Goal: Task Accomplishment & Management: Manage account settings

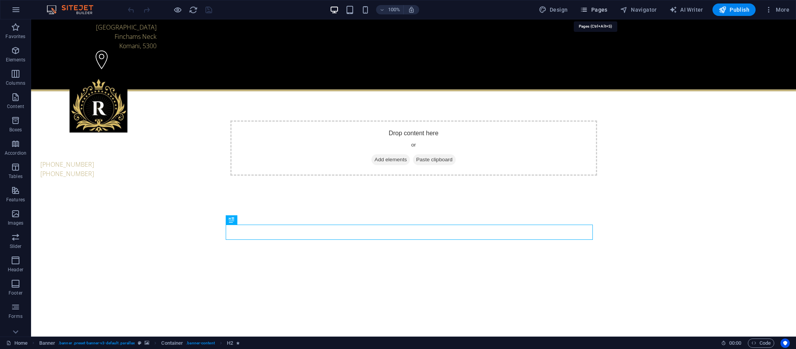
click at [591, 9] on span "Pages" at bounding box center [593, 10] width 27 height 8
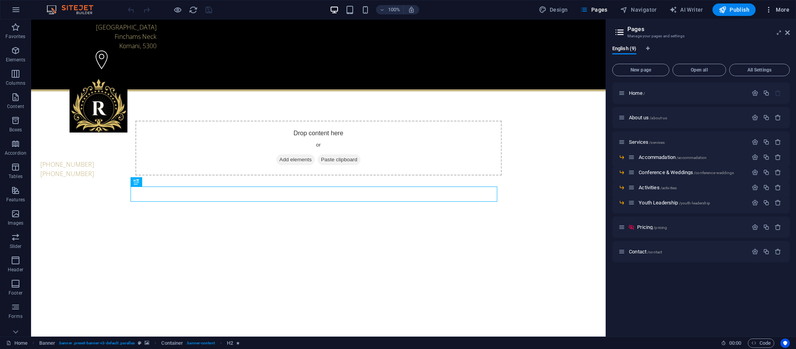
click at [769, 10] on icon "button" at bounding box center [769, 10] width 8 height 8
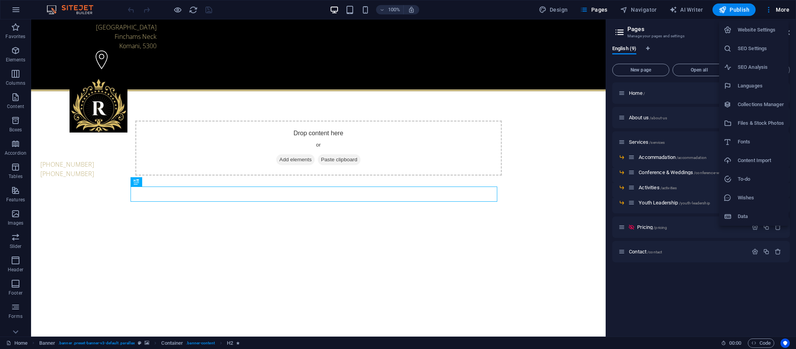
click at [754, 43] on li "SEO Settings" at bounding box center [754, 48] width 70 height 19
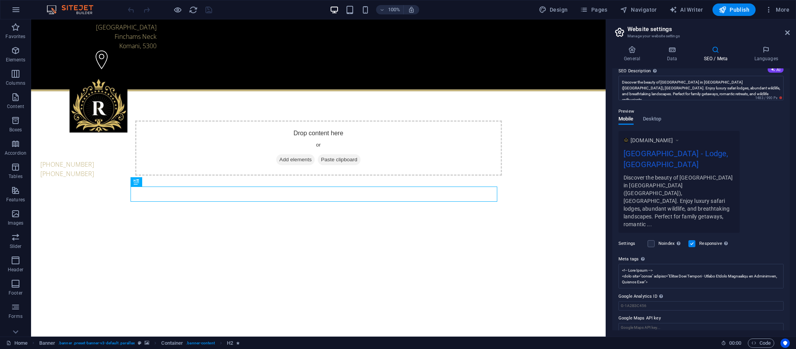
scroll to position [77, 0]
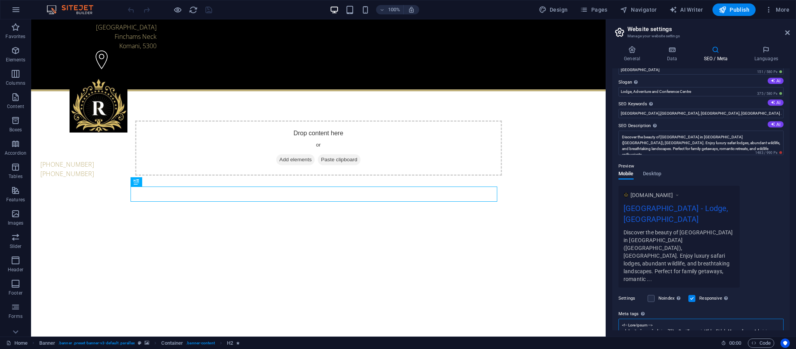
scroll to position [0, 0]
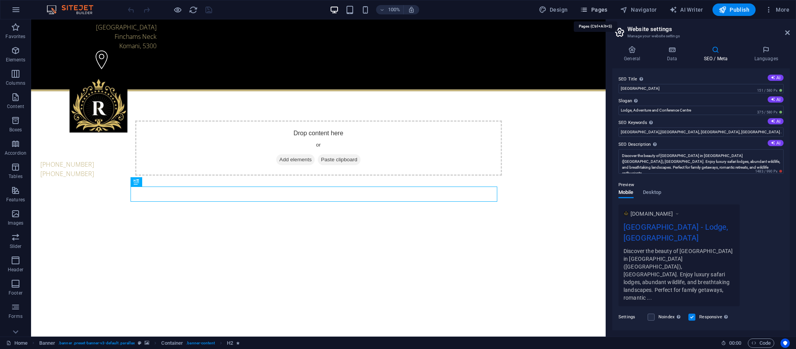
click at [597, 8] on span "Pages" at bounding box center [593, 10] width 27 height 8
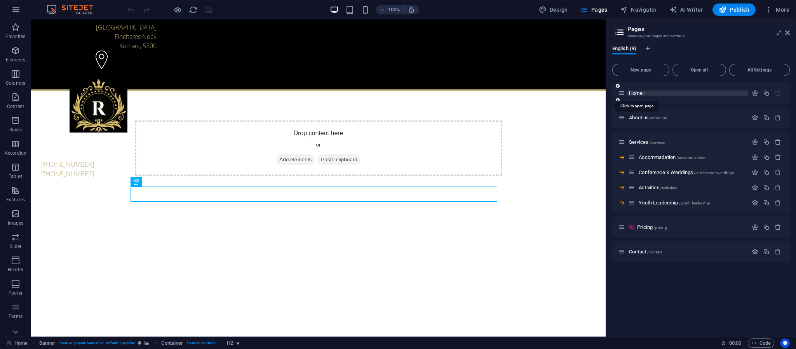
click at [635, 92] on span "Home /" at bounding box center [637, 93] width 16 height 6
click at [637, 91] on span "Home /" at bounding box center [637, 93] width 16 height 6
click at [756, 90] on icon "button" at bounding box center [755, 93] width 7 height 7
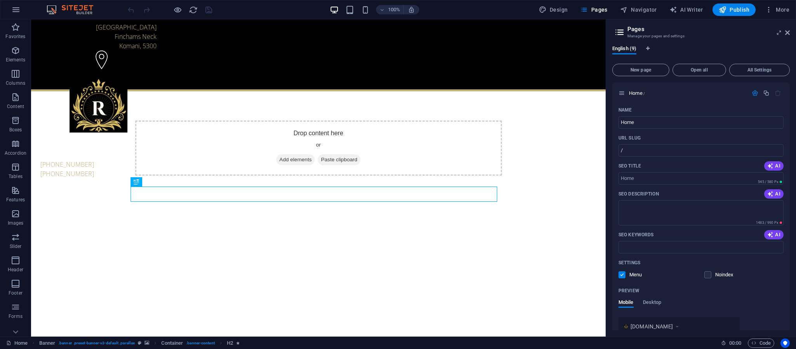
click at [623, 34] on icon at bounding box center [620, 32] width 12 height 11
click at [621, 33] on icon at bounding box center [620, 32] width 12 height 11
click at [754, 93] on icon "button" at bounding box center [755, 93] width 7 height 7
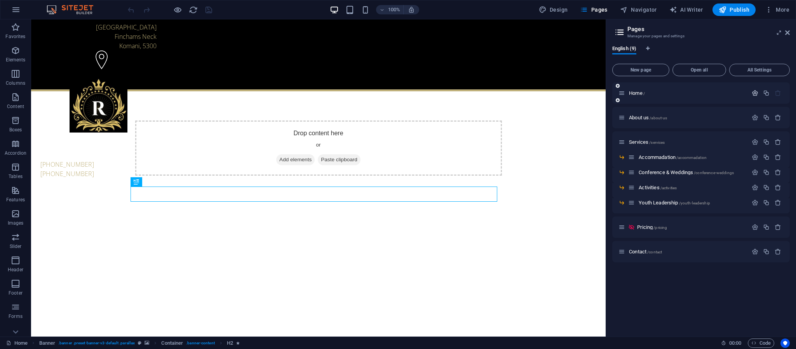
click at [756, 90] on icon "button" at bounding box center [755, 93] width 7 height 7
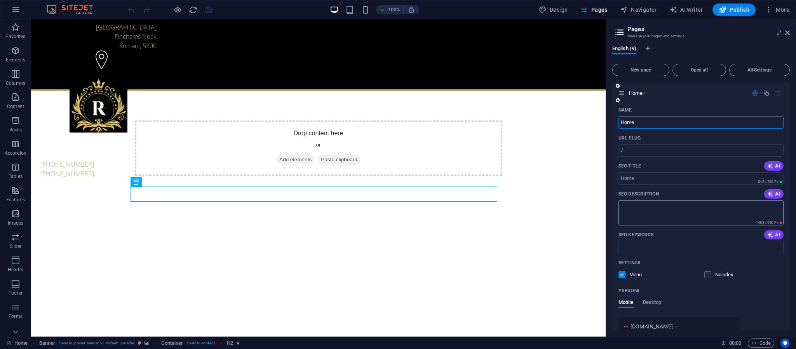
click at [694, 204] on textarea "SEO Description" at bounding box center [700, 212] width 165 height 25
paste textarea "Escape to [GEOGRAPHIC_DATA] near [GEOGRAPHIC_DATA], [GEOGRAPHIC_DATA]. Perfect …"
click at [730, 205] on textarea "Escape to [GEOGRAPHIC_DATA] near [GEOGRAPHIC_DATA], [GEOGRAPHIC_DATA]. Perfect …" at bounding box center [700, 212] width 165 height 25
click at [776, 205] on textarea "Escape to [GEOGRAPHIC_DATA] near [GEOGRAPHIC_DATA]"[GEOGRAPHIC_DATA], [GEOGRAPH…" at bounding box center [700, 212] width 165 height 25
click at [747, 204] on textarea "Escape to [GEOGRAPHIC_DATA] near [GEOGRAPHIC_DATA]"[GEOGRAPHIC_DATA]", [GEOGRAP…" at bounding box center [700, 212] width 165 height 25
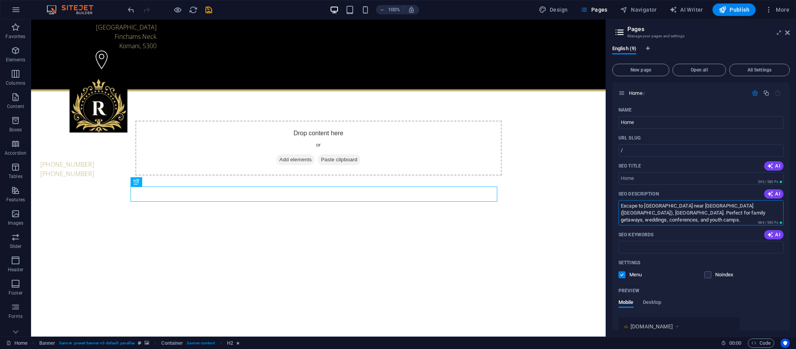
type textarea "Escape to [GEOGRAPHIC_DATA] near [GEOGRAPHIC_DATA]([GEOGRAPHIC_DATA]), [GEOGRAP…"
click at [661, 241] on input "SEO Keywords" at bounding box center [700, 247] width 165 height 12
paste input "[GEOGRAPHIC_DATA], [GEOGRAPHIC_DATA] accommodation, family holiday [GEOGRAPHIC_…"
type input "[GEOGRAPHIC_DATA], [GEOGRAPHIC_DATA] accommodation, family holiday [GEOGRAPHIC_…"
drag, startPoint x: 652, startPoint y: 214, endPoint x: 641, endPoint y: 210, distance: 11.1
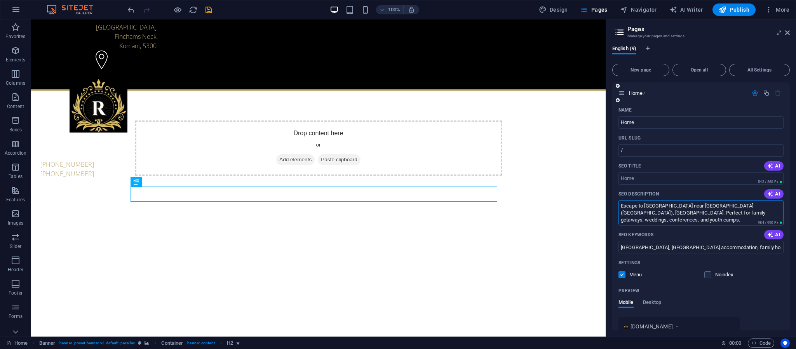
click at [641, 210] on textarea "Escape to [GEOGRAPHIC_DATA] near [GEOGRAPHIC_DATA]([GEOGRAPHIC_DATA]), [GEOGRAP…" at bounding box center [700, 212] width 165 height 25
drag, startPoint x: 697, startPoint y: 204, endPoint x: 663, endPoint y: 207, distance: 33.9
click at [663, 207] on textarea "Escape to [GEOGRAPHIC_DATA] near [GEOGRAPHIC_DATA]([GEOGRAPHIC_DATA]), [GEOGRAP…" at bounding box center [700, 212] width 165 height 25
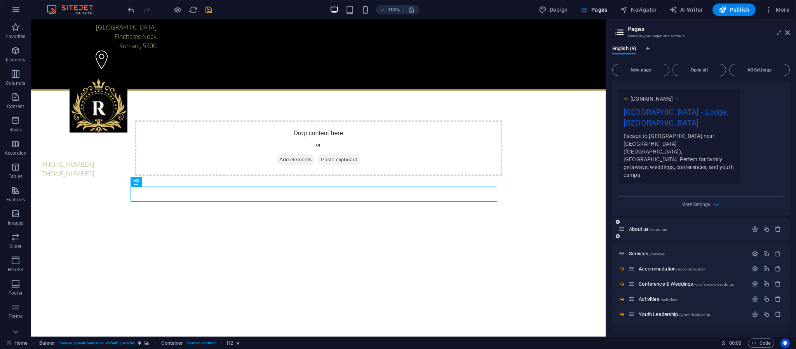
scroll to position [233, 0]
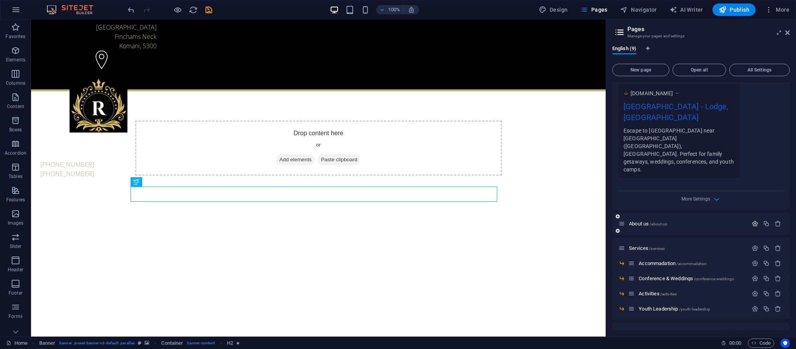
type textarea "Escape to [GEOGRAPHIC_DATA] near [GEOGRAPHIC_DATA]([GEOGRAPHIC_DATA]), [GEOGRAP…"
click at [752, 220] on icon "button" at bounding box center [755, 223] width 7 height 7
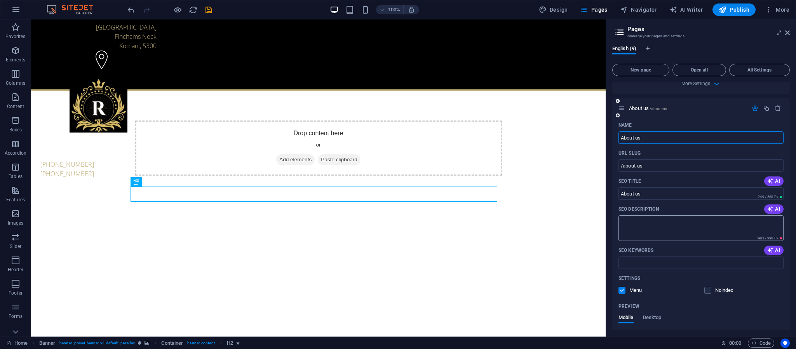
scroll to position [350, 0]
click at [672, 225] on textarea "SEO Description" at bounding box center [700, 226] width 165 height 25
paste textarea "Discover the story of Roydon Private Nature Reserve. Family-run, eco-friendly, …"
drag, startPoint x: 722, startPoint y: 214, endPoint x: 689, endPoint y: 212, distance: 33.4
click at [689, 214] on textarea "Discover the story of Roydon Private Nature Reserve. Family-run, eco-friendly, …" at bounding box center [700, 226] width 165 height 25
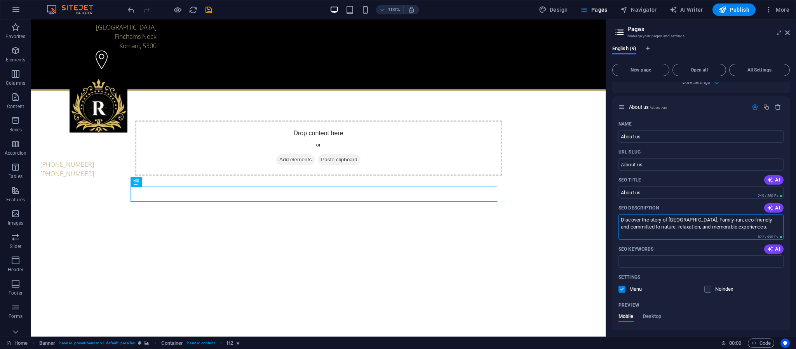
type textarea "Discover the story of [GEOGRAPHIC_DATA]. Family-run, eco-friendly, and committe…"
click at [648, 250] on div "SEO Keywords AI" at bounding box center [700, 249] width 165 height 12
click at [647, 257] on input "SEO Keywords" at bounding box center [700, 261] width 165 height 12
paste input "About [GEOGRAPHIC_DATA][PERSON_NAME][GEOGRAPHIC_DATA] history, [GEOGRAPHIC_DATA…"
click at [672, 255] on input "About [GEOGRAPHIC_DATA][PERSON_NAME][GEOGRAPHIC_DATA] history, [GEOGRAPHIC_DATA…" at bounding box center [700, 261] width 165 height 12
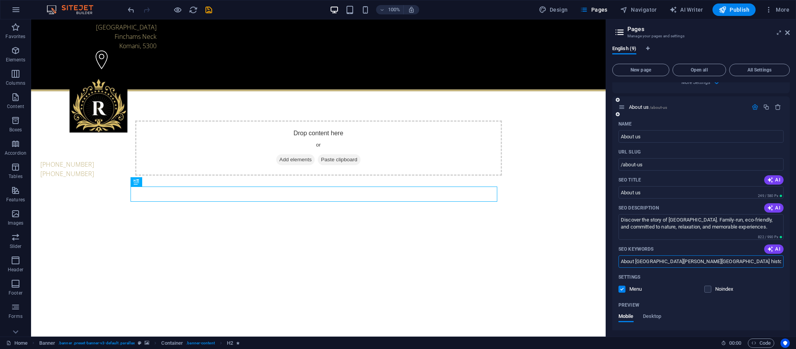
type input "About [GEOGRAPHIC_DATA][PERSON_NAME][GEOGRAPHIC_DATA] history, [GEOGRAPHIC_DATA…"
click at [753, 104] on icon "button" at bounding box center [755, 107] width 7 height 7
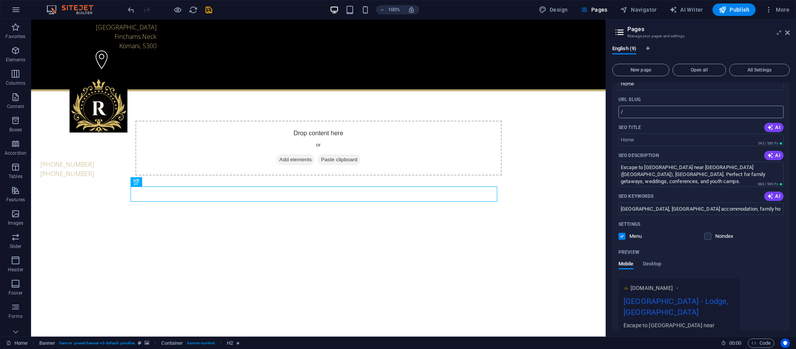
scroll to position [0, 0]
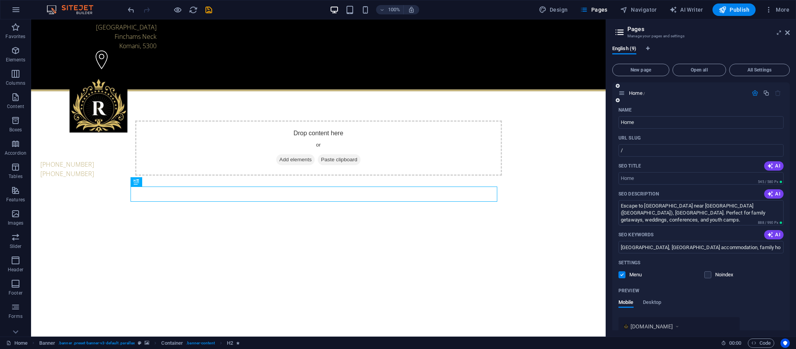
click at [756, 92] on icon "button" at bounding box center [755, 93] width 7 height 7
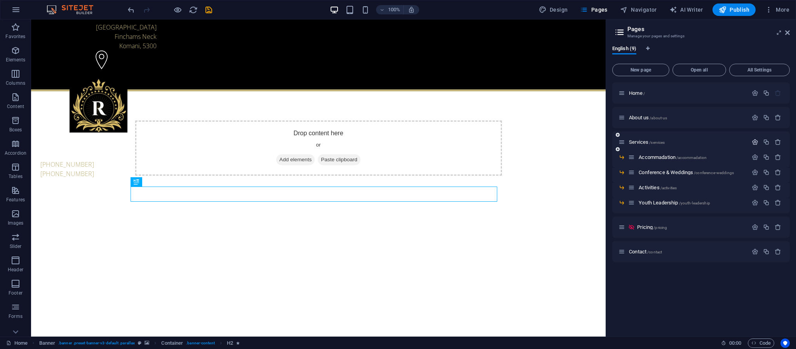
click at [754, 139] on icon "button" at bounding box center [755, 142] width 7 height 7
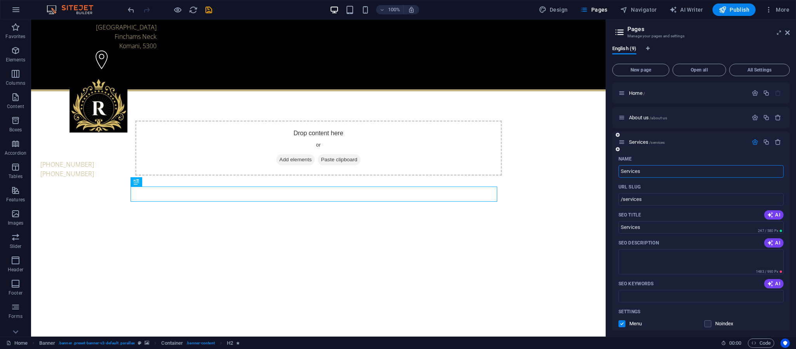
click at [640, 248] on div "SEO Description AI" at bounding box center [700, 243] width 165 height 12
click at [640, 252] on textarea "SEO Description" at bounding box center [700, 261] width 165 height 25
paste textarea "[GEOGRAPHIC_DATA] offers quality accommodation, catering, weddings, conferences…"
type textarea "[GEOGRAPHIC_DATA] offers quality accommodation, catering, weddings, conferences…"
click at [710, 291] on input "SEO Keywords" at bounding box center [700, 296] width 165 height 12
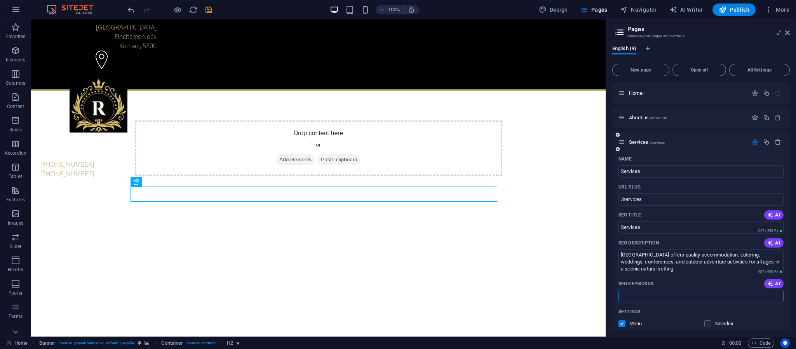
paste input "Roydon services, catering [GEOGRAPHIC_DATA], conference venue [GEOGRAPHIC_DATA]…"
type input "Roydon services, catering [GEOGRAPHIC_DATA], conference venue [GEOGRAPHIC_DATA]…"
click at [752, 141] on icon "button" at bounding box center [755, 142] width 7 height 7
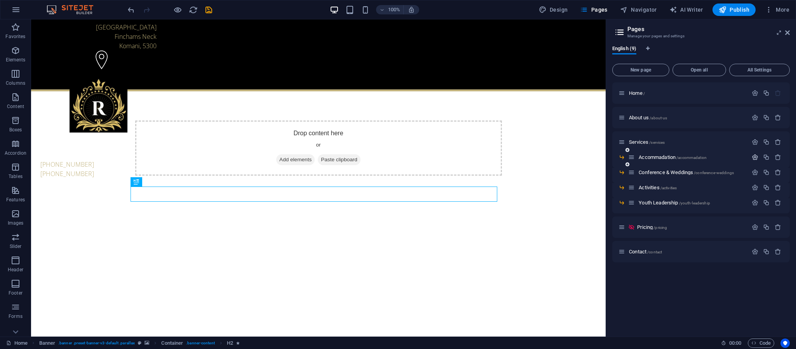
click at [756, 157] on icon "button" at bounding box center [755, 157] width 7 height 7
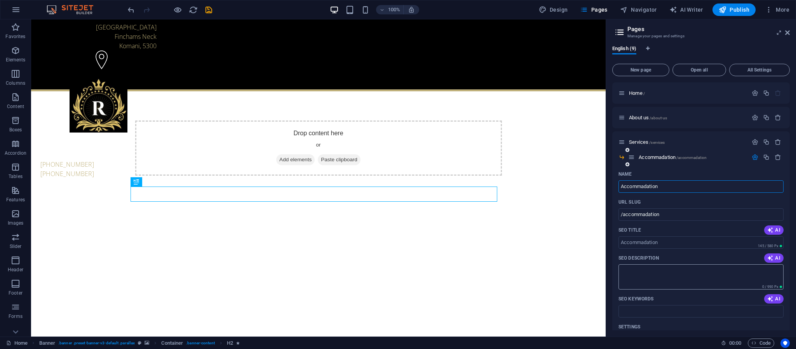
click at [662, 270] on textarea "SEO Description" at bounding box center [700, 276] width 165 height 25
paste textarea "Stay in comfortable chalets, lodges, and camping sites at [GEOGRAPHIC_DATA]. Id…"
type textarea "Stay in comfortable chalets, lodges, and camping sites at [GEOGRAPHIC_DATA]. Id…"
click at [641, 313] on input "SEO Keywords" at bounding box center [700, 311] width 165 height 12
paste input "[GEOGRAPHIC_DATA] accommodation, [GEOGRAPHIC_DATA], [GEOGRAPHIC_DATA], nature r…"
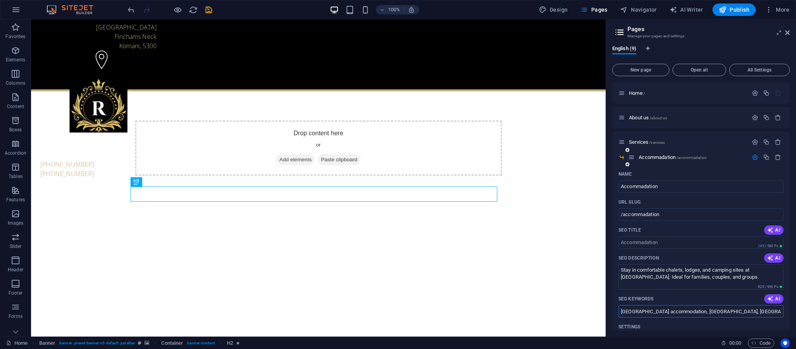
type input "[GEOGRAPHIC_DATA] accommodation, [GEOGRAPHIC_DATA], [GEOGRAPHIC_DATA], nature r…"
click at [753, 155] on icon "button" at bounding box center [755, 157] width 7 height 7
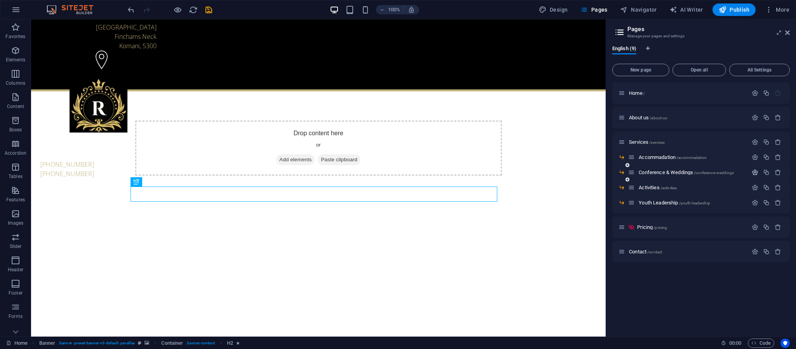
click at [754, 171] on icon "button" at bounding box center [755, 172] width 7 height 7
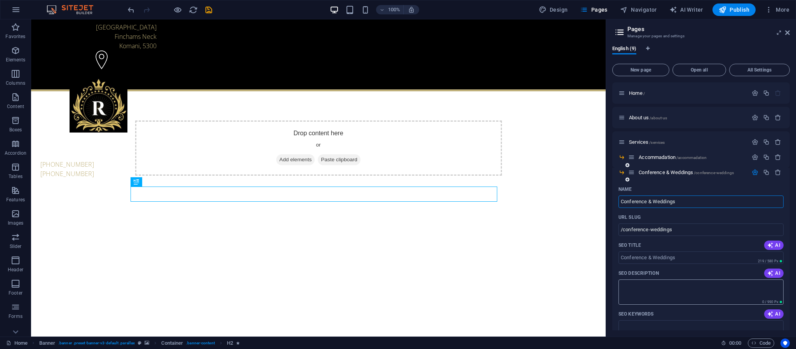
click at [647, 295] on textarea "SEO Description" at bounding box center [700, 291] width 165 height 25
paste textarea "Host your dream wedding or professional conference at [GEOGRAPHIC_DATA]. Elegan…"
type textarea "Host your dream wedding or professional conference at [GEOGRAPHIC_DATA]. Elegan…"
click at [669, 322] on input "SEO Keywords" at bounding box center [700, 326] width 165 height 12
paste input "Roydon weddings, conference venue [GEOGRAPHIC_DATA], [GEOGRAPHIC_DATA], outdoor…"
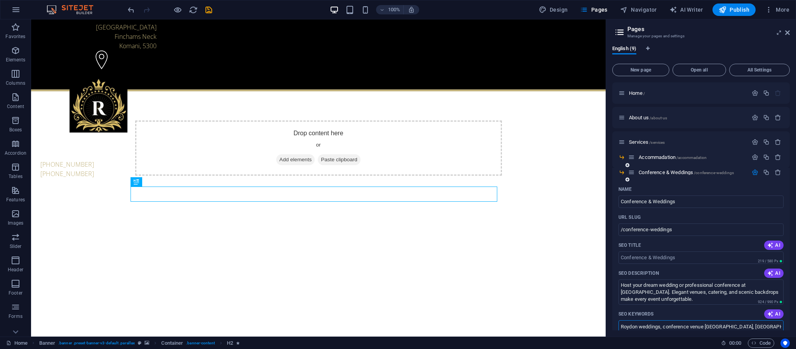
scroll to position [0, 175]
type input "Roydon weddings, conference venue [GEOGRAPHIC_DATA], [GEOGRAPHIC_DATA], outdoor…"
click at [756, 170] on icon "button" at bounding box center [755, 172] width 7 height 7
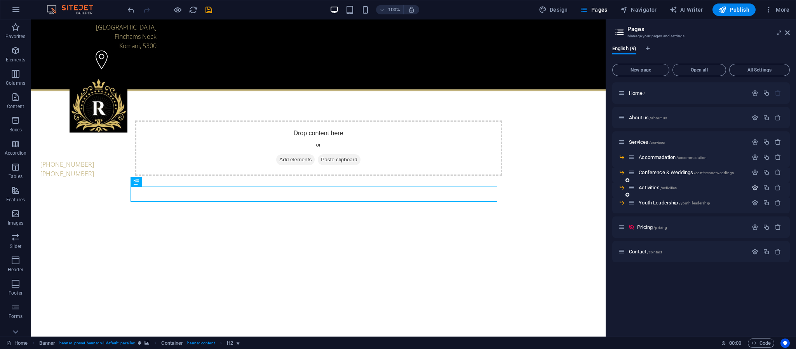
click at [754, 188] on icon "button" at bounding box center [755, 187] width 7 height 7
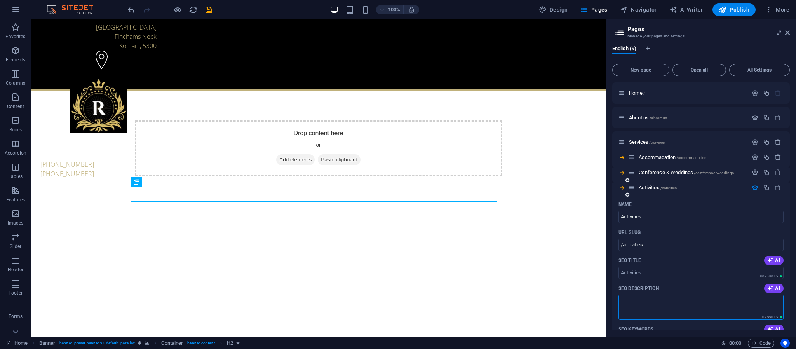
click at [653, 302] on textarea "SEO Description" at bounding box center [700, 306] width 165 height 25
paste textarea "Enjoy hiking, birdwatching, game drives, team-building, and outdoor adventures …"
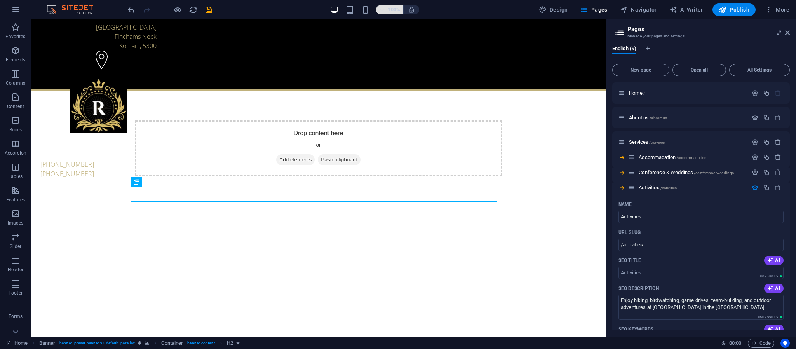
type textarea "Enjoy hiking, birdwatching, game drives, team-building, and outdoor adventures …"
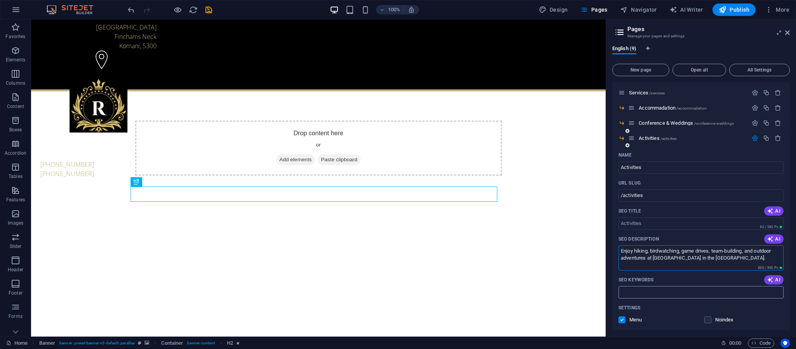
scroll to position [117, 0]
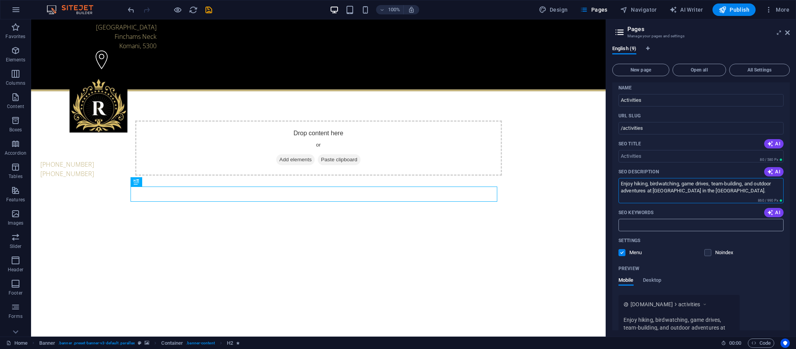
click at [655, 226] on input "SEO Keywords" at bounding box center [700, 225] width 165 height 12
paste input "Roydon activities, hiking [GEOGRAPHIC_DATA], birdwatching [GEOGRAPHIC_DATA], [G…"
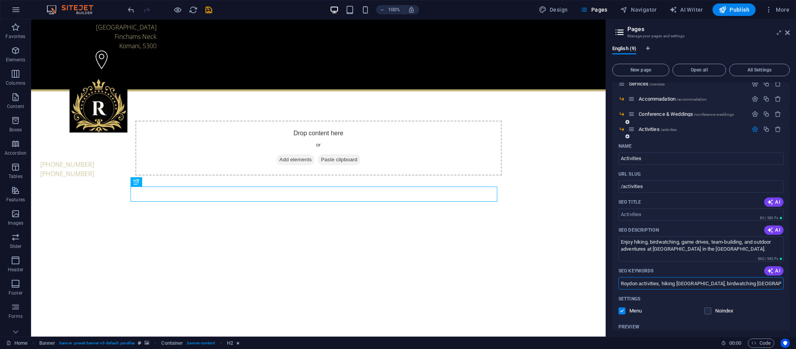
type input "Roydon activities, hiking [GEOGRAPHIC_DATA], birdwatching [GEOGRAPHIC_DATA], [G…"
click at [756, 127] on icon "button" at bounding box center [755, 129] width 7 height 7
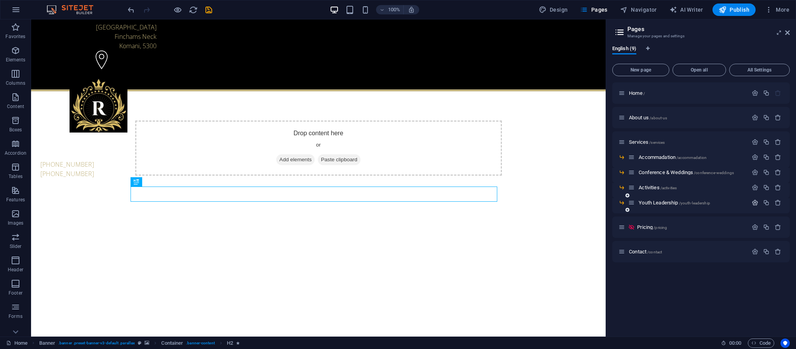
drag, startPoint x: 755, startPoint y: 202, endPoint x: 702, endPoint y: 195, distance: 53.6
click at [756, 203] on icon "button" at bounding box center [755, 202] width 7 height 7
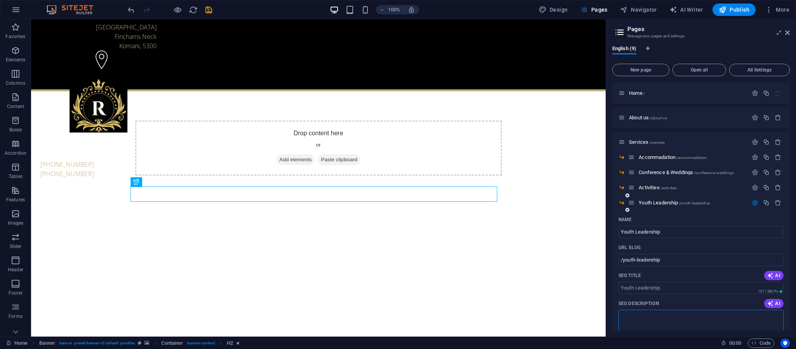
click at [640, 324] on textarea "SEO Description" at bounding box center [700, 322] width 165 height 25
paste textarea "Empowering young leaders through camps, outdoor training, and educational progr…"
type textarea "Empowering young leaders through camps, outdoor training, and educational progr…"
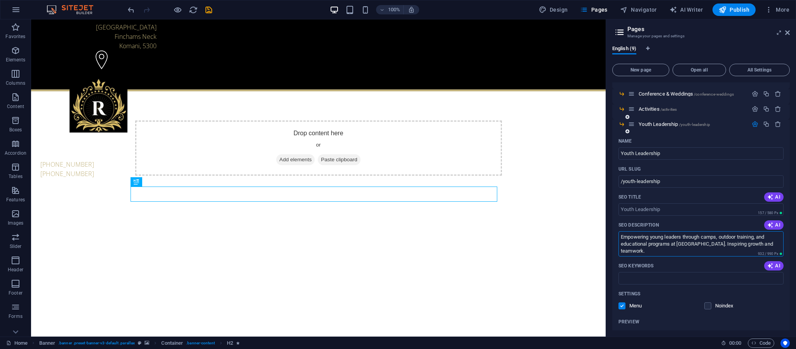
scroll to position [118, 0]
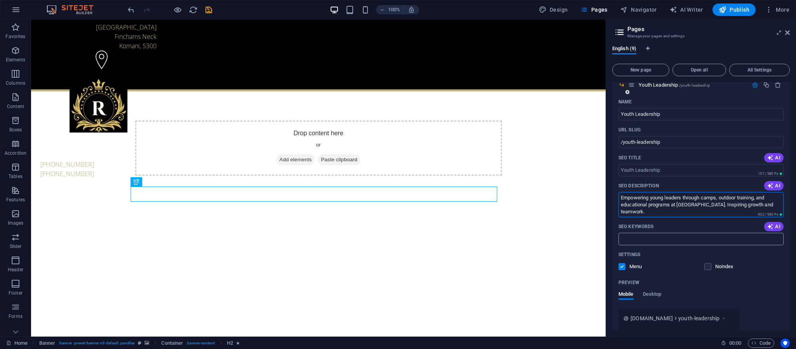
click at [672, 239] on input "SEO Keywords" at bounding box center [700, 239] width 165 height 12
paste input "youth leadership camp, Roydon youth programs, youth development [GEOGRAPHIC_DAT…"
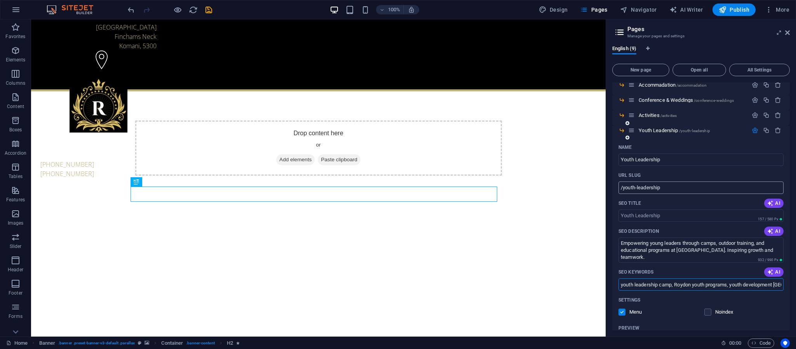
scroll to position [62, 0]
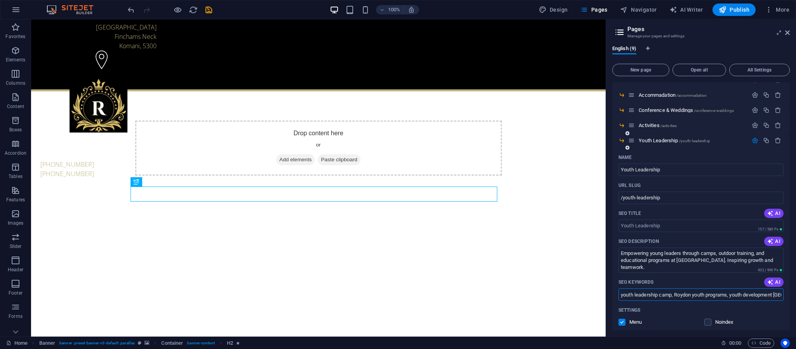
type input "youth leadership camp, Roydon youth programs, youth development [GEOGRAPHIC_DAT…"
click at [754, 140] on icon "button" at bounding box center [755, 140] width 7 height 7
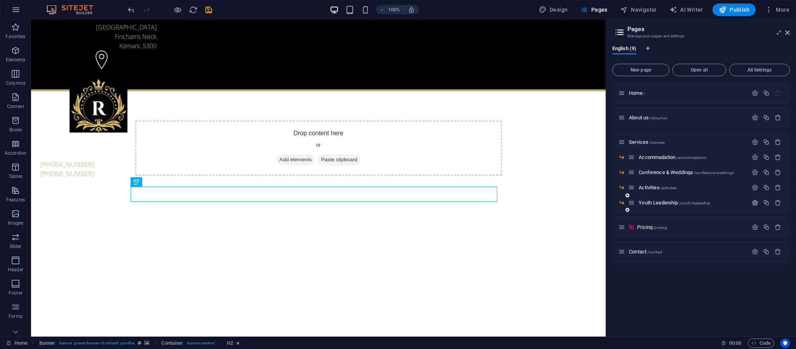
scroll to position [0, 0]
click at [756, 249] on icon "button" at bounding box center [755, 251] width 7 height 7
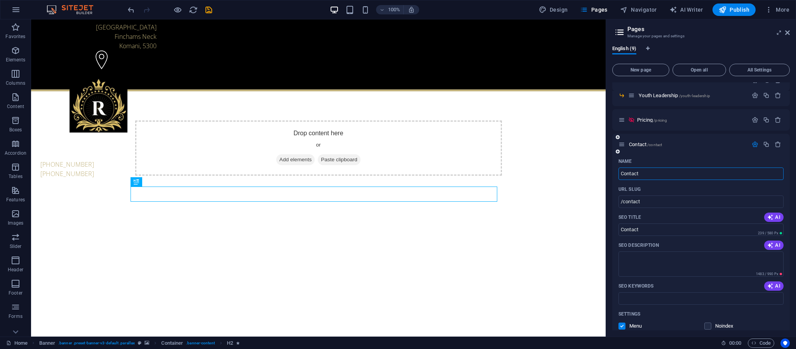
scroll to position [58, 0]
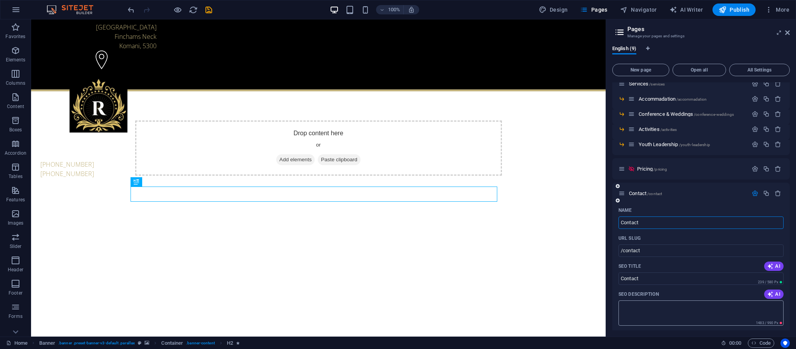
click at [653, 305] on textarea "SEO Description" at bounding box center [700, 312] width 165 height 25
paste textarea "Get in touch with [PERSON_NAME] Private Nature Reserve for bookings, event plan…"
type textarea "Get in touch with [PERSON_NAME] Private Nature Reserve for bookings, event plan…"
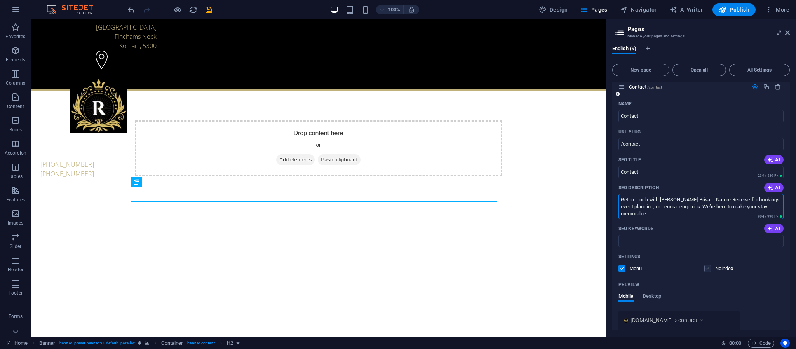
scroll to position [175, 0]
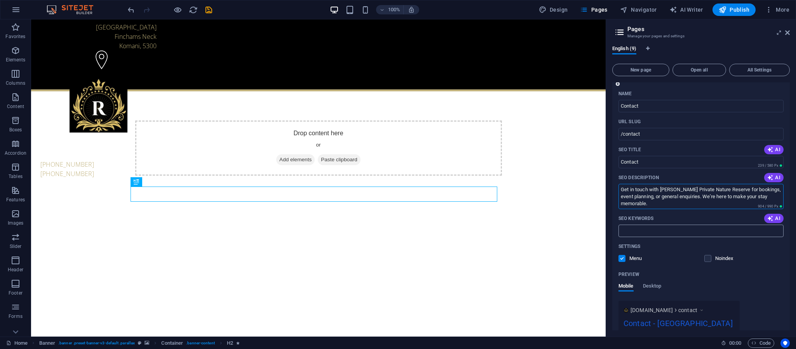
drag, startPoint x: 688, startPoint y: 238, endPoint x: 687, endPoint y: 226, distance: 11.7
click at [687, 227] on div "Name Contact ​ URL SLUG /contact ​ SEO Title AI Contact ​ 239 / 580 Px SEO Desc…" at bounding box center [701, 243] width 178 height 313
click at [687, 226] on input "SEO Keywords" at bounding box center [700, 231] width 165 height 12
paste input "Roydon contact, book [GEOGRAPHIC_DATA], reserve [GEOGRAPHIC_DATA], event bookin…"
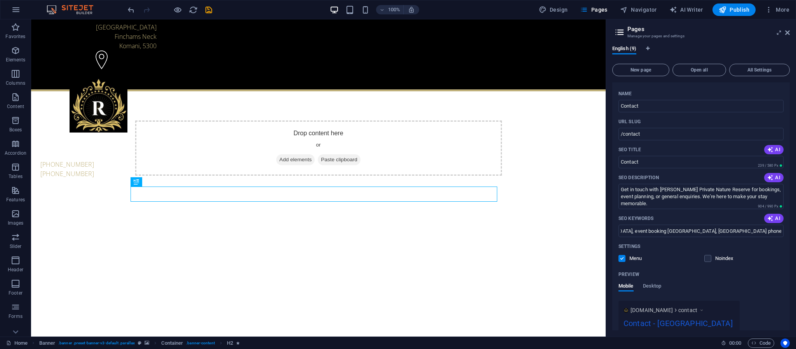
type input "Roydon contact, book [GEOGRAPHIC_DATA], reserve [GEOGRAPHIC_DATA], event bookin…"
click at [209, 7] on icon "save" at bounding box center [208, 9] width 9 height 9
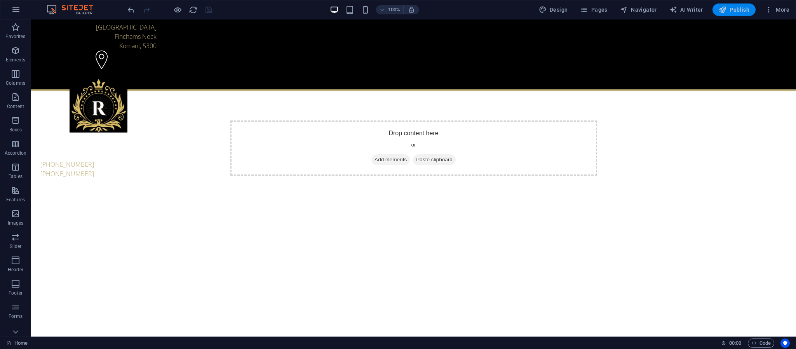
click at [736, 8] on span "Publish" at bounding box center [734, 10] width 31 height 8
